Goal: Register for event/course

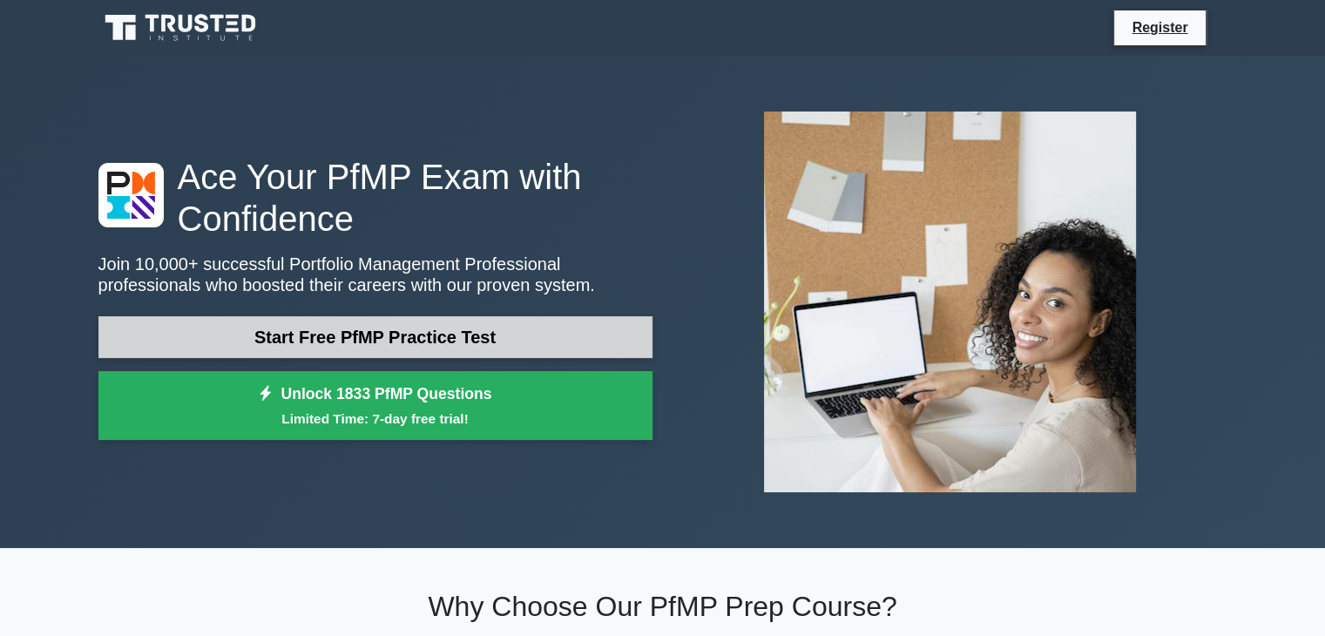
click at [454, 328] on link "Start Free PfMP Practice Test" at bounding box center [375, 337] width 554 height 42
click at [415, 341] on link "Start Free PfMP Practice Test" at bounding box center [375, 337] width 554 height 42
